Goal: Transaction & Acquisition: Download file/media

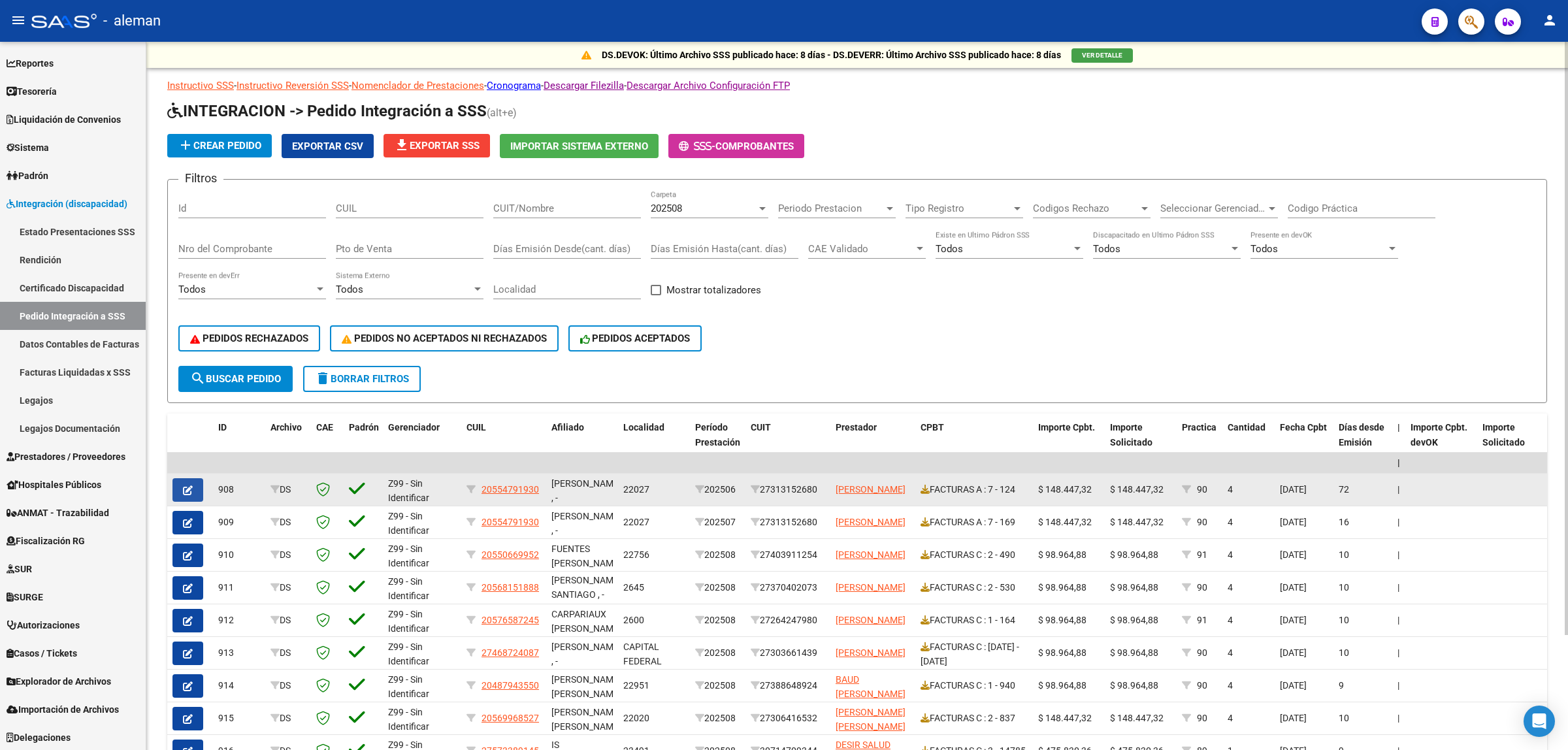
click at [191, 493] on button "button" at bounding box center [188, 490] width 31 height 23
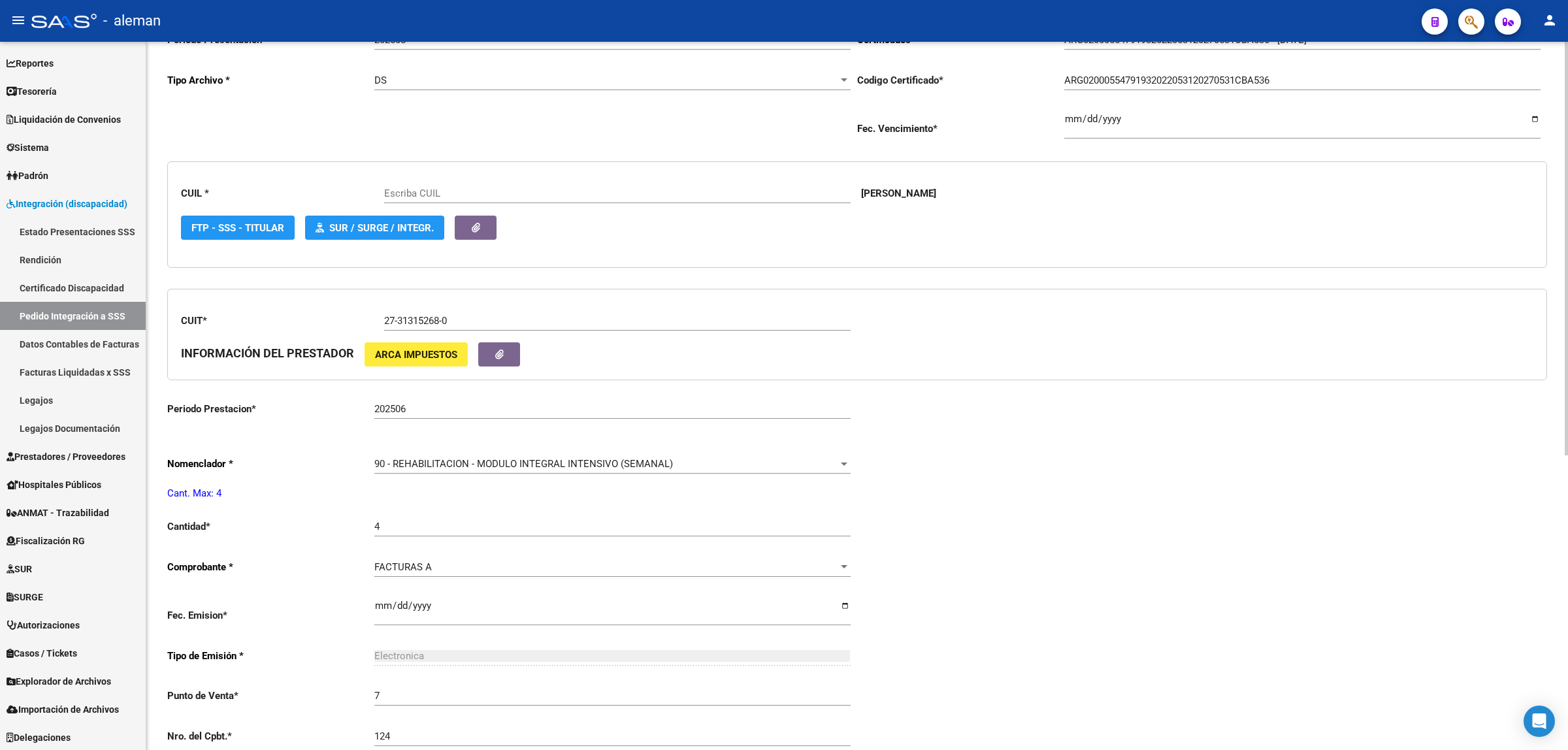
type input "20554791930"
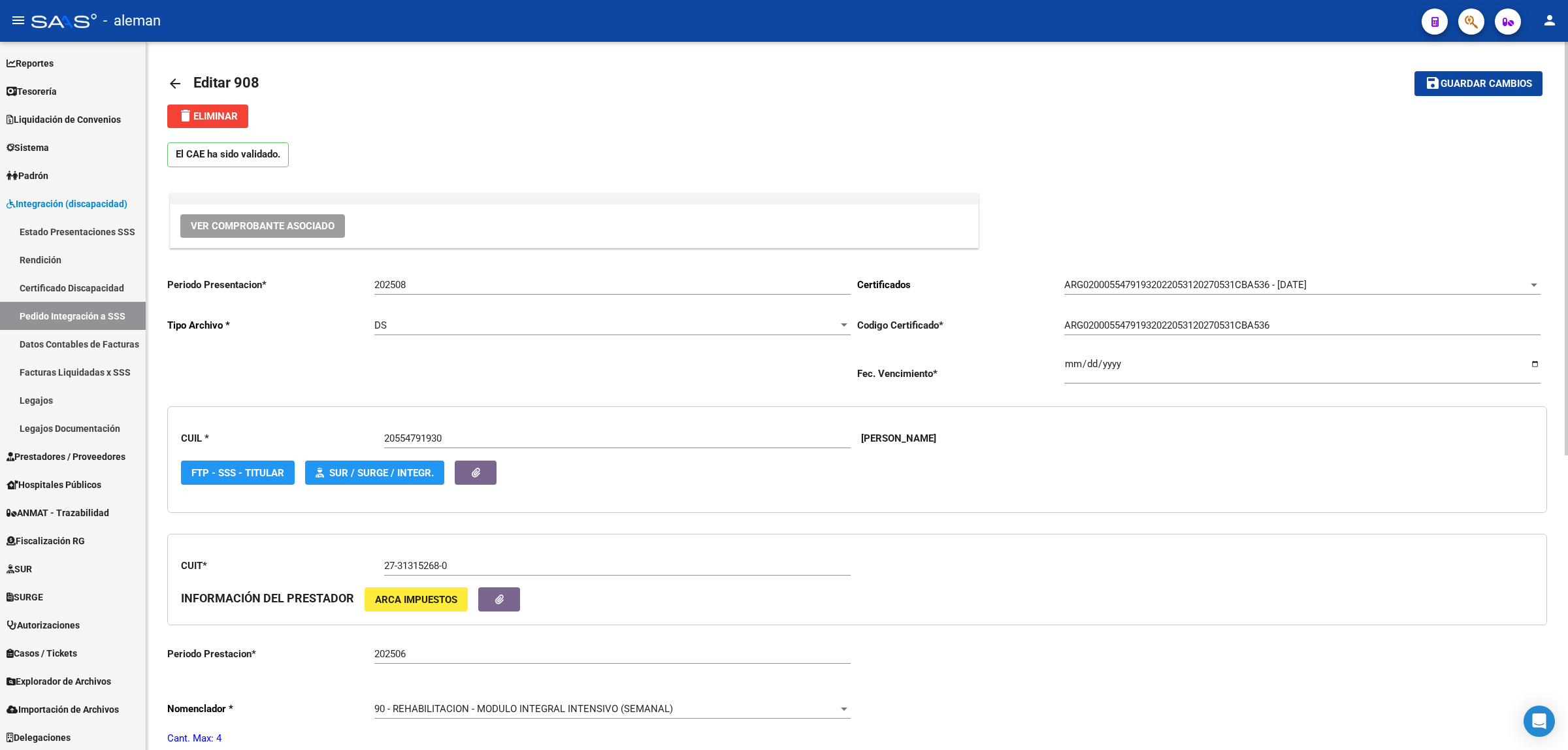
click at [171, 80] on mat-icon "arrow_back" at bounding box center [175, 84] width 16 height 16
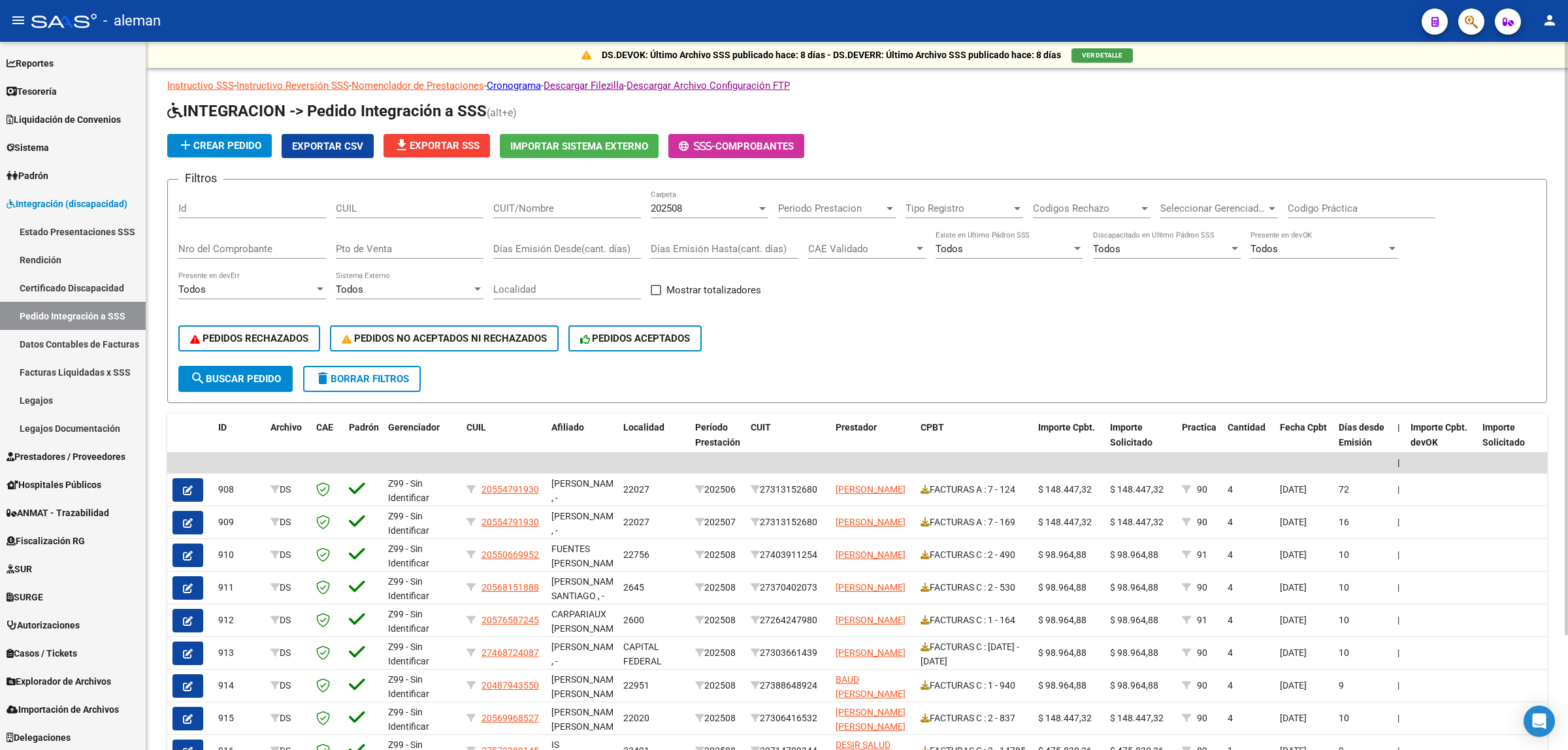
click at [455, 137] on button "file_download Exportar SSS" at bounding box center [436, 145] width 106 height 23
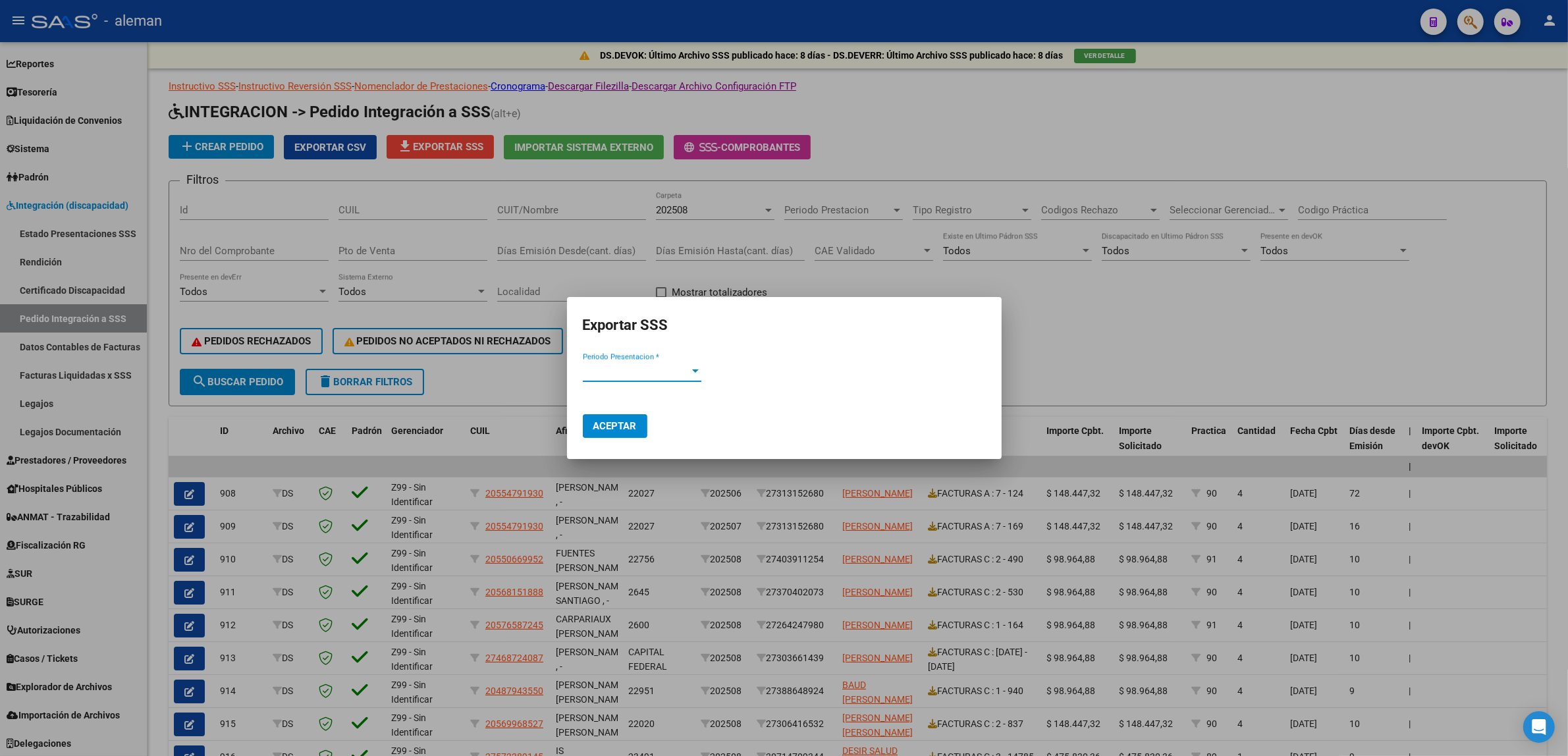
click at [693, 370] on div at bounding box center [695, 371] width 7 height 3
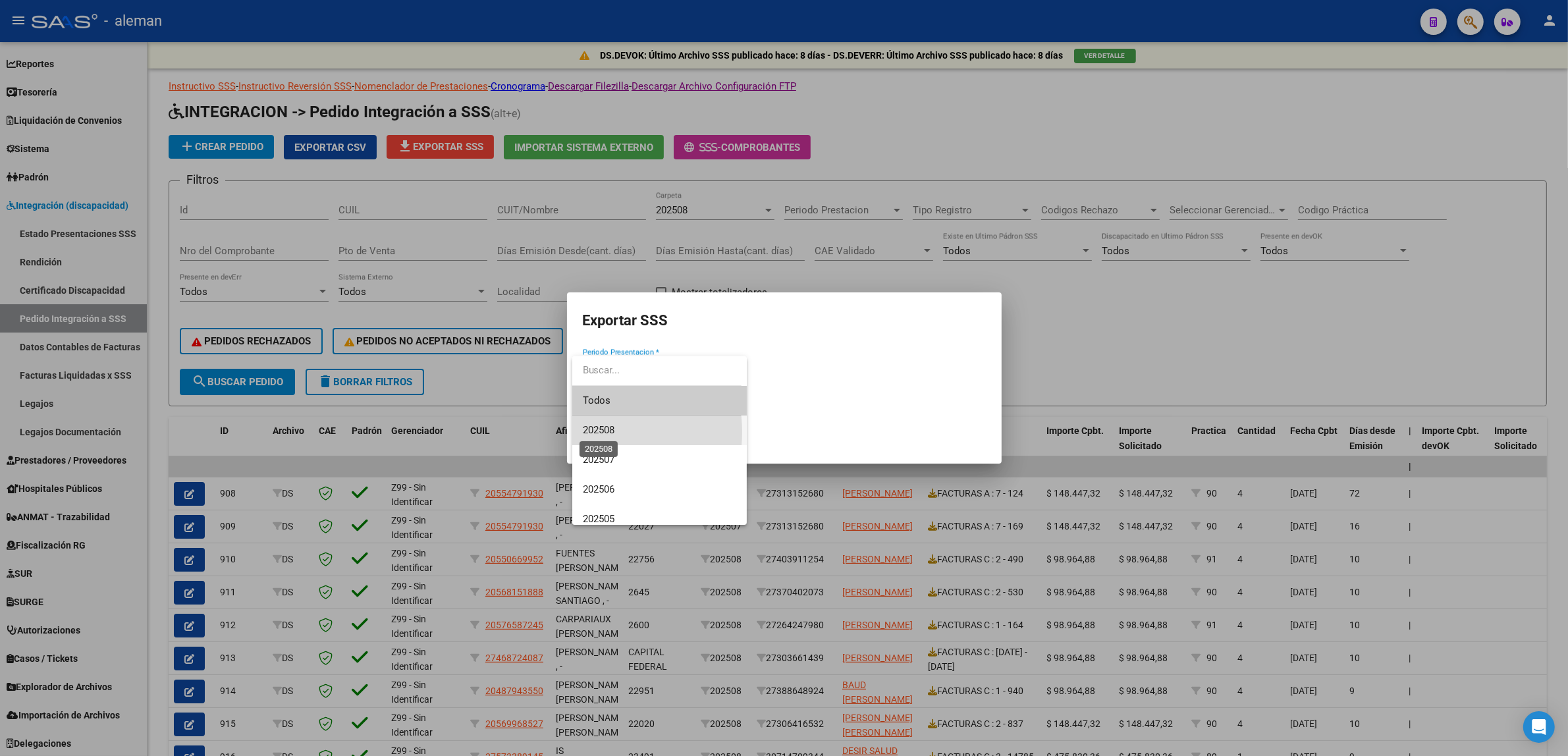
click at [591, 432] on span "202508" at bounding box center [598, 430] width 32 height 12
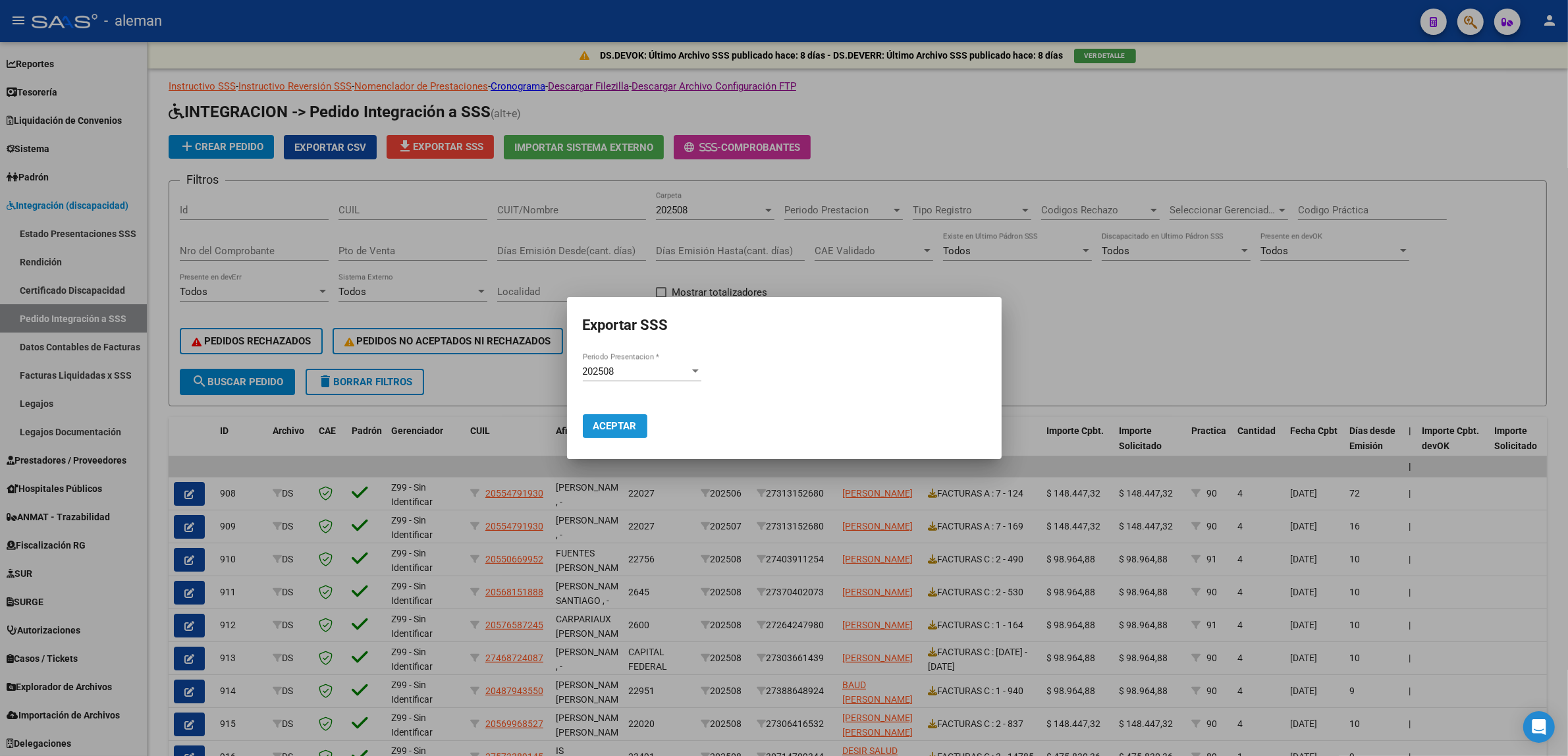
click at [634, 424] on span "Aceptar" at bounding box center [614, 426] width 43 height 12
click at [1387, 328] on div at bounding box center [784, 378] width 1568 height 756
